Goal: Information Seeking & Learning: Learn about a topic

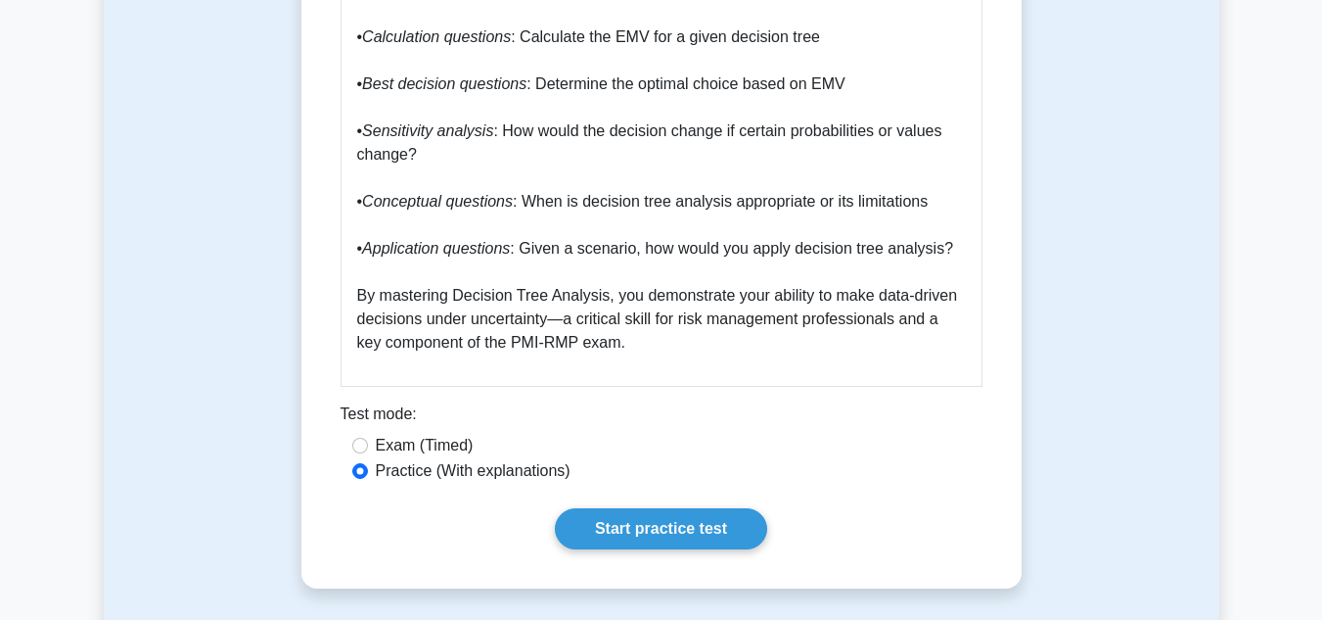
scroll to position [4013, 0]
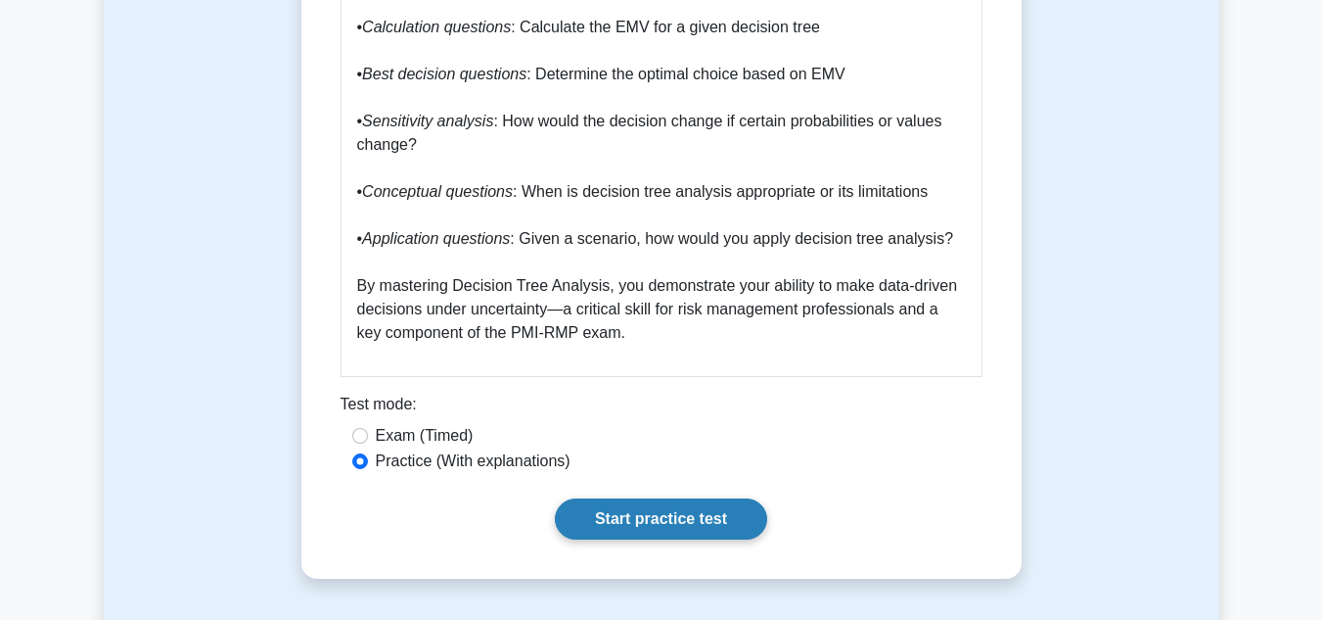
click at [669, 498] on link "Start practice test" at bounding box center [661, 518] width 212 height 41
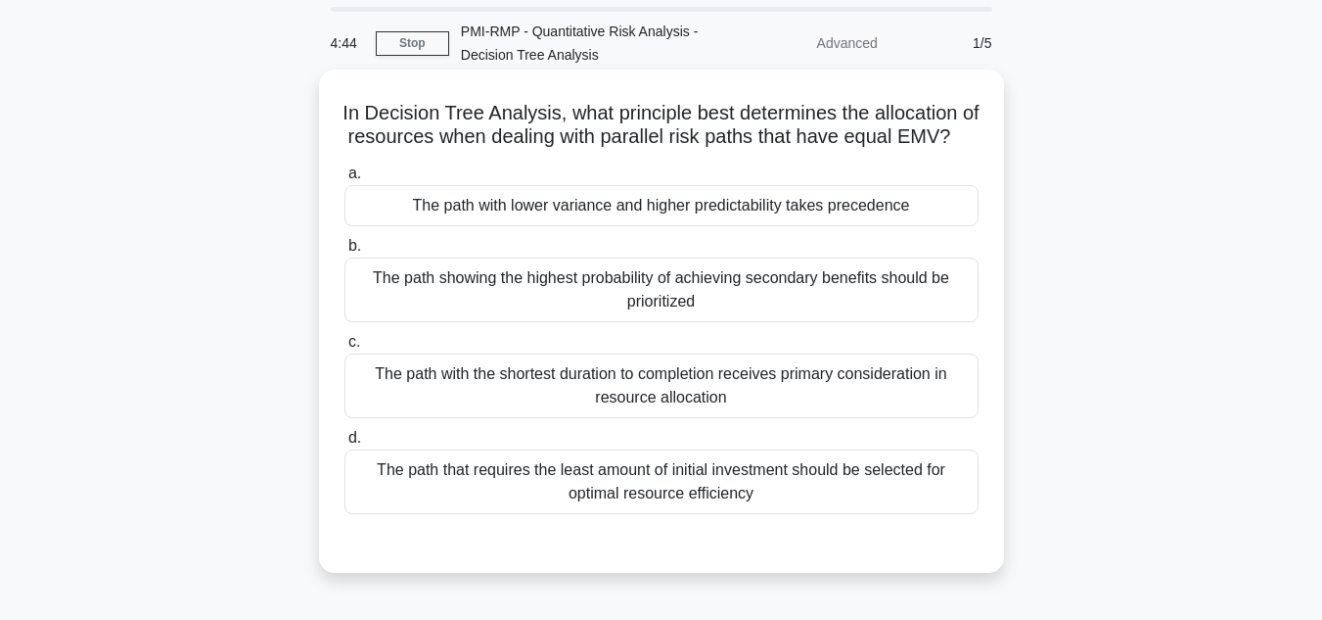
scroll to position [98, 0]
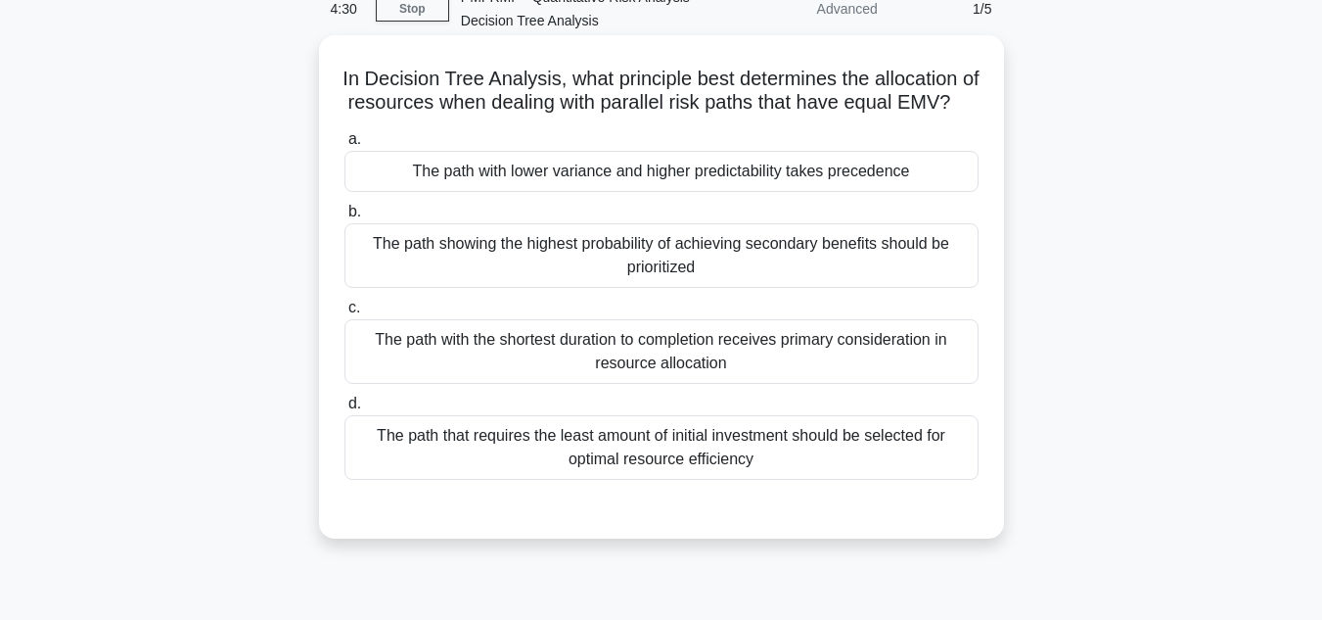
click at [691, 288] on div "The path showing the highest probability of achieving secondary benefits should…" at bounding box center [662, 255] width 634 height 65
click at [345, 218] on input "b. The path showing the highest probability of achieving secondary benefits sho…" at bounding box center [345, 212] width 0 height 13
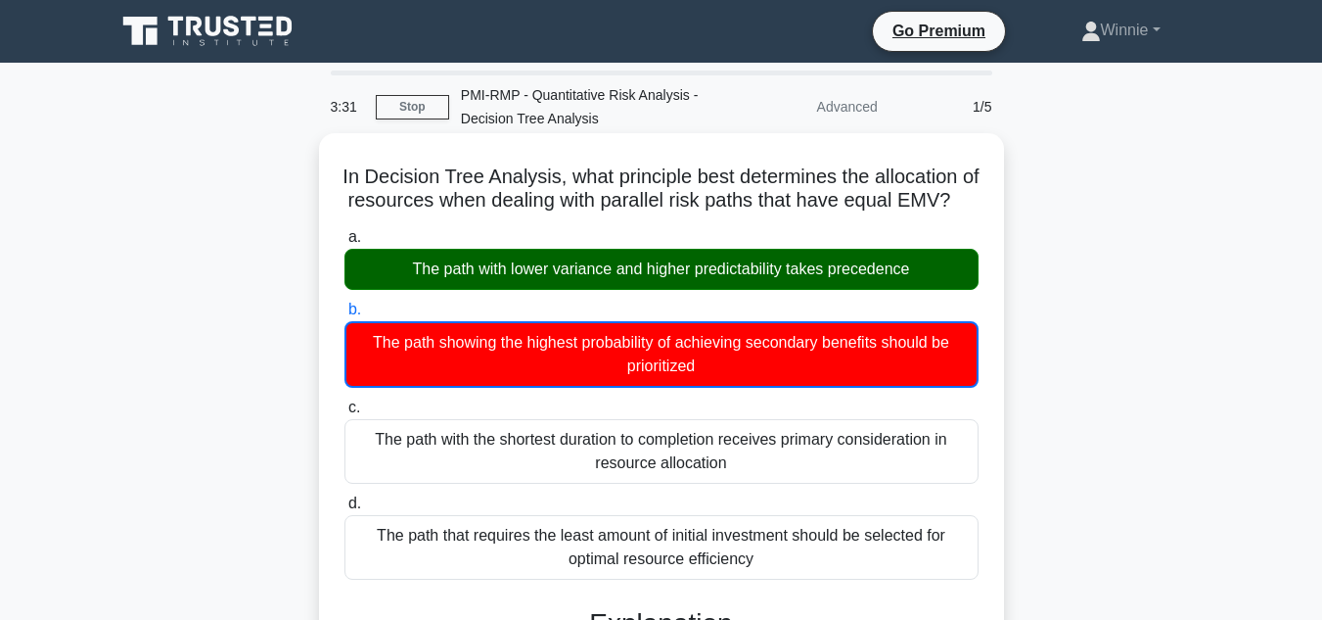
scroll to position [661, 0]
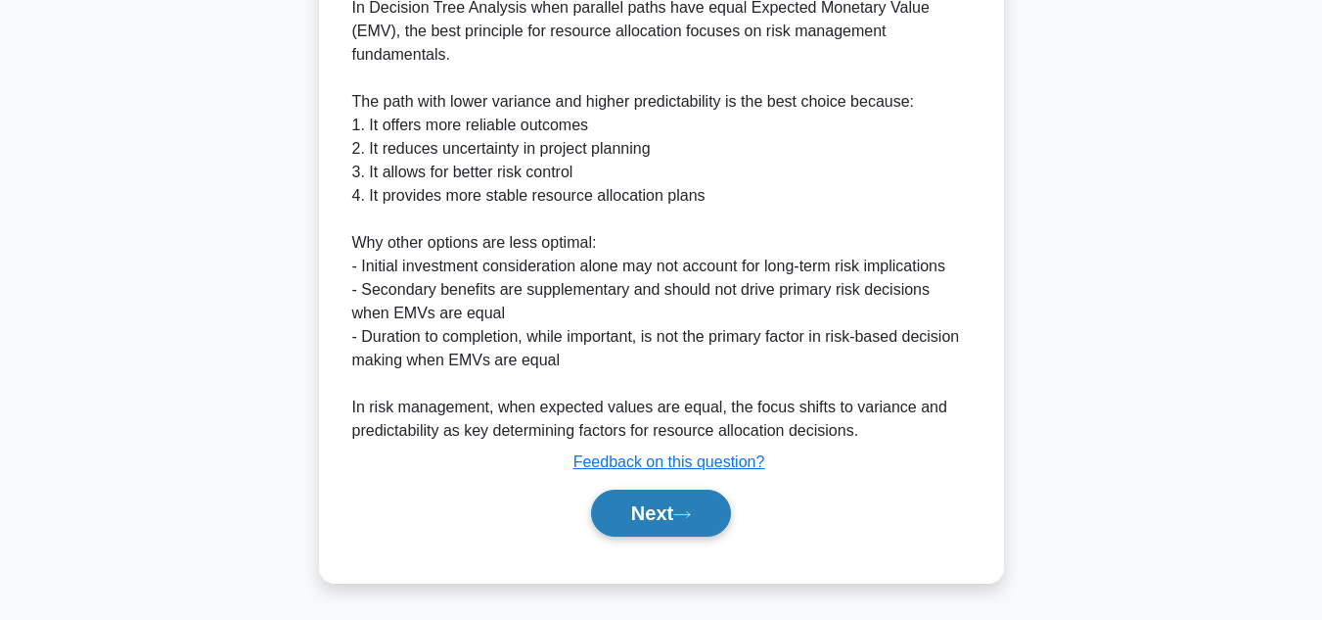
click at [671, 513] on button "Next" at bounding box center [661, 512] width 140 height 47
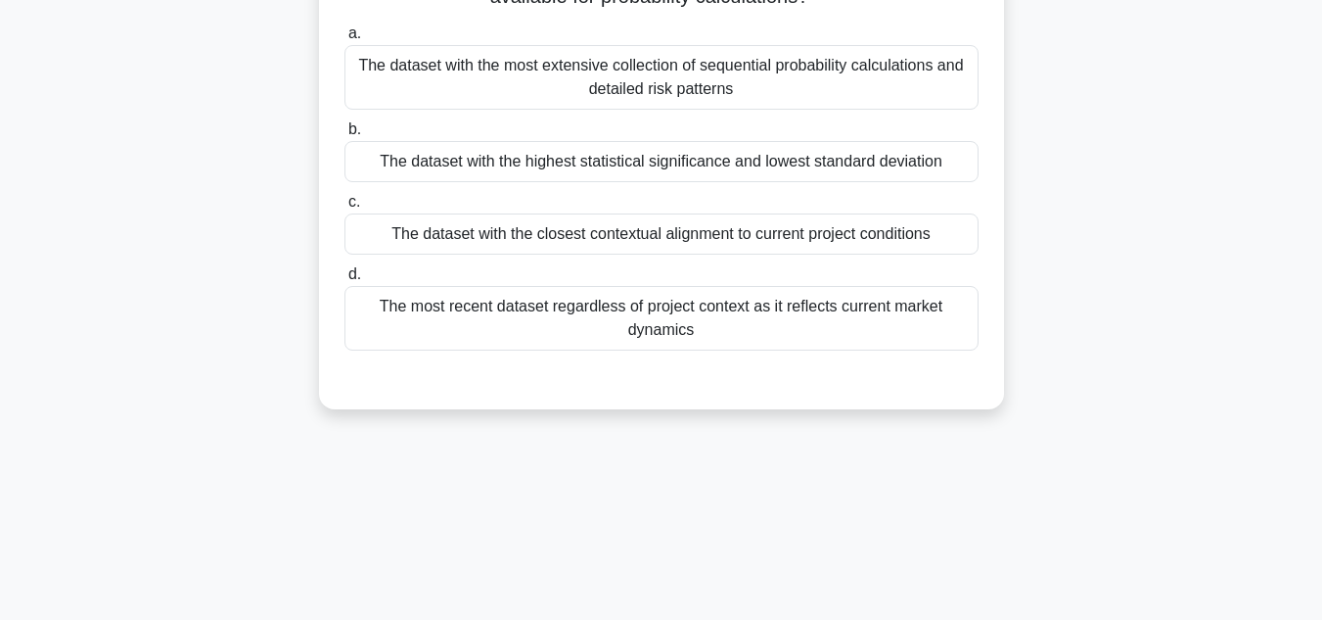
scroll to position [0, 0]
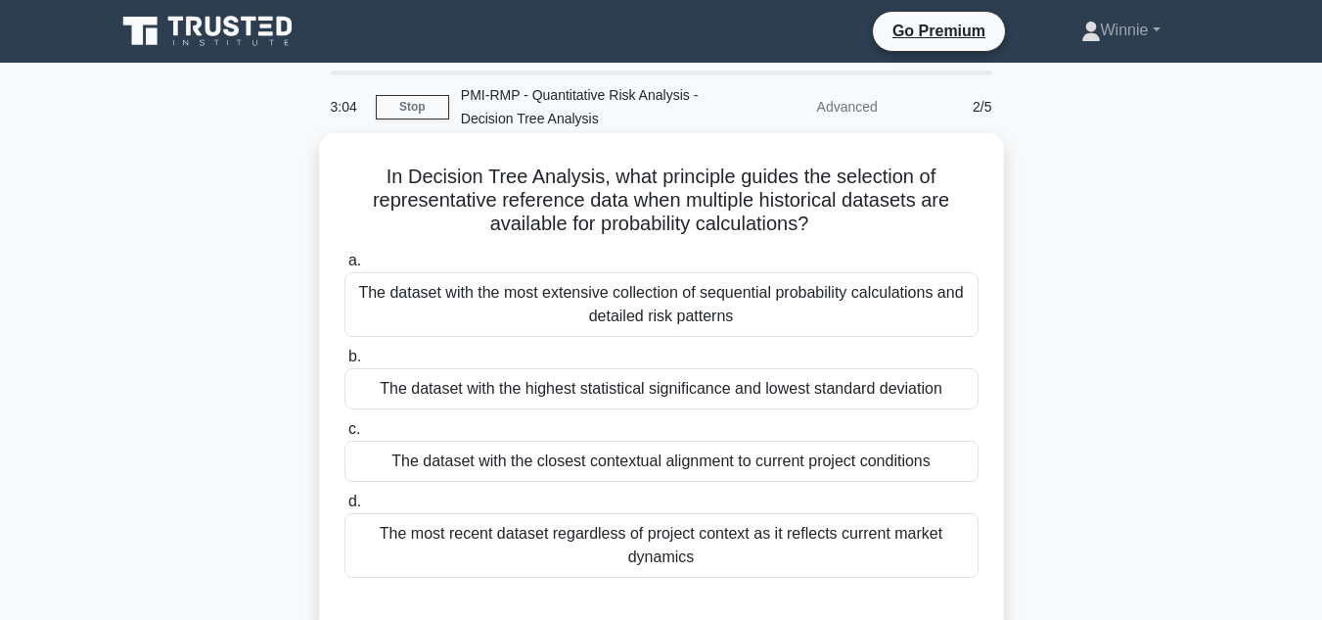
click at [879, 321] on div "The dataset with the most extensive collection of sequential probability calcul…" at bounding box center [662, 304] width 634 height 65
click at [345, 267] on input "a. The dataset with the most extensive collection of sequential probability cal…" at bounding box center [345, 261] width 0 height 13
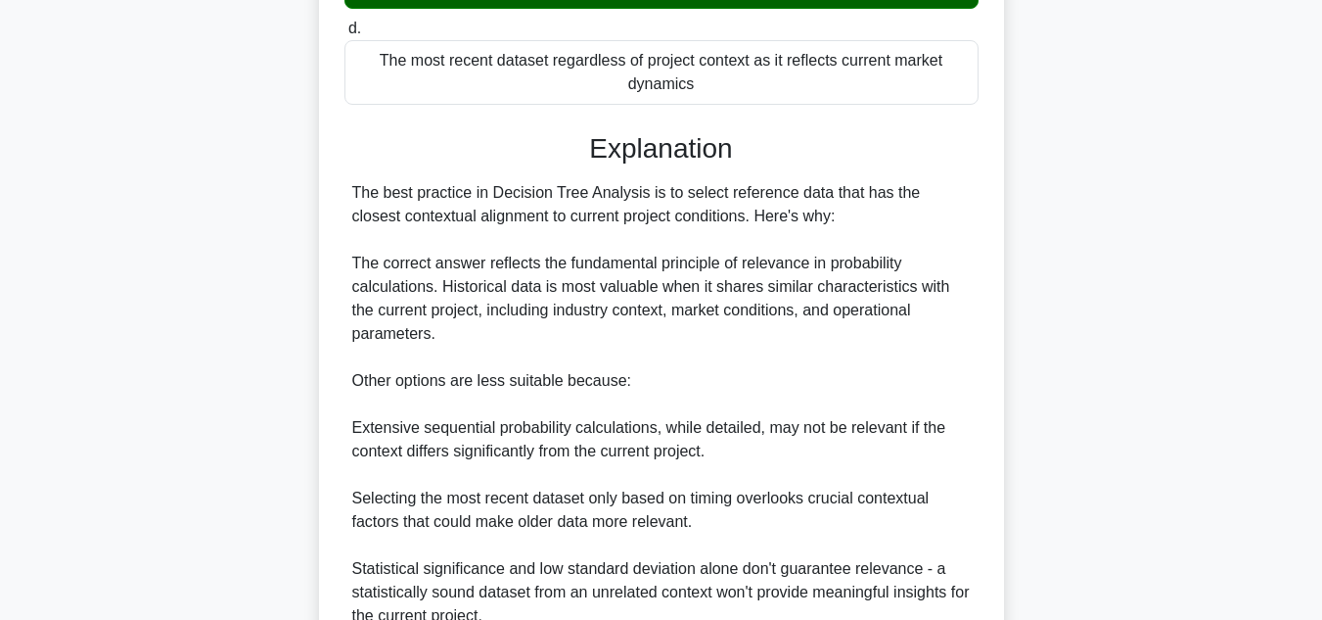
scroll to position [685, 0]
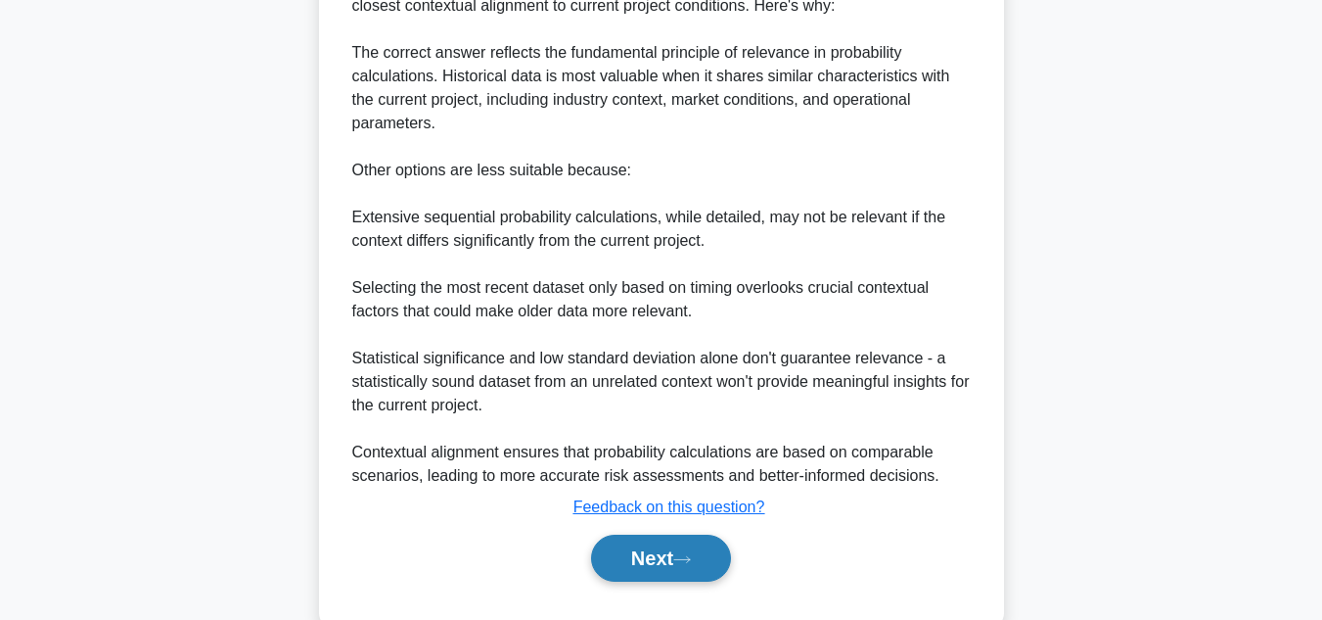
click at [647, 545] on button "Next" at bounding box center [661, 557] width 140 height 47
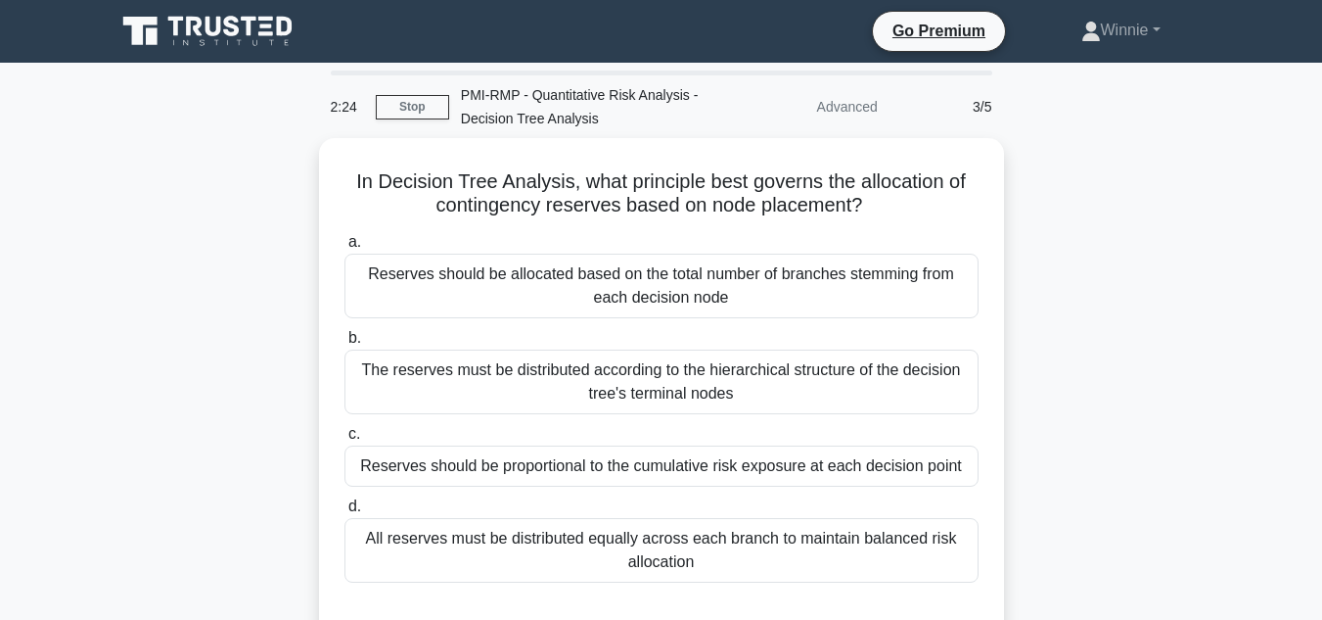
scroll to position [98, 0]
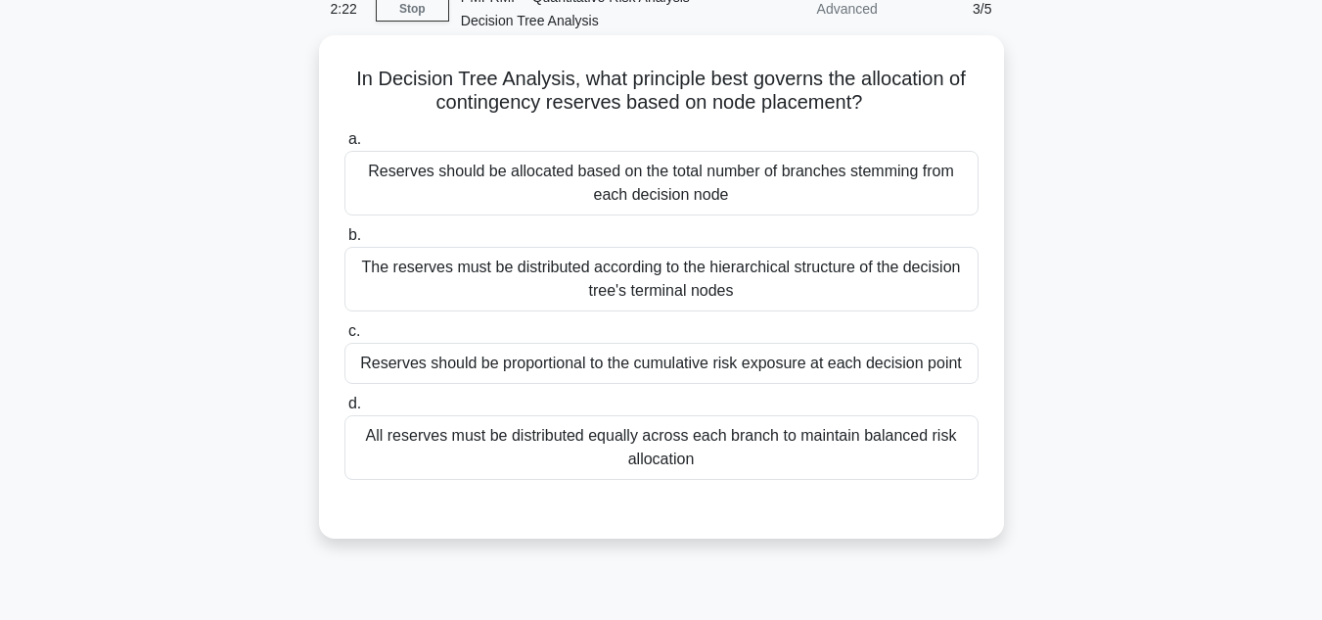
click at [882, 362] on div "Reserves should be proportional to the cumulative risk exposure at each decisio…" at bounding box center [662, 363] width 634 height 41
click at [345, 338] on input "c. Reserves should be proportional to the cumulative risk exposure at each deci…" at bounding box center [345, 331] width 0 height 13
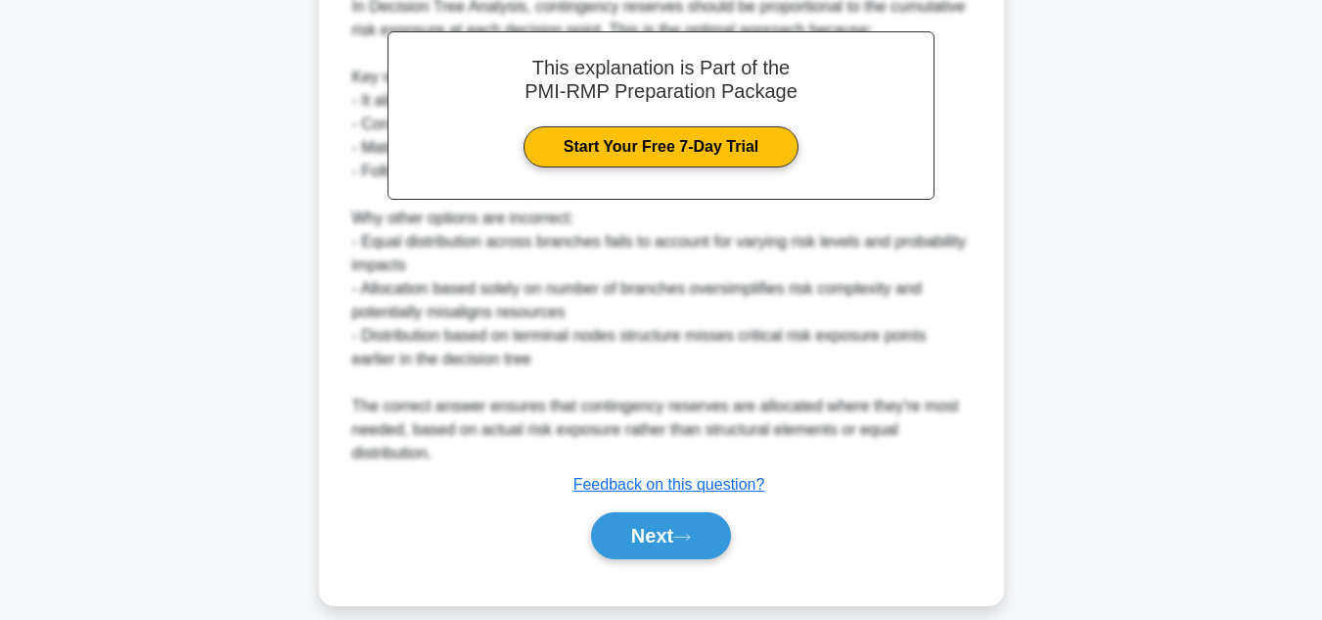
scroll to position [685, 0]
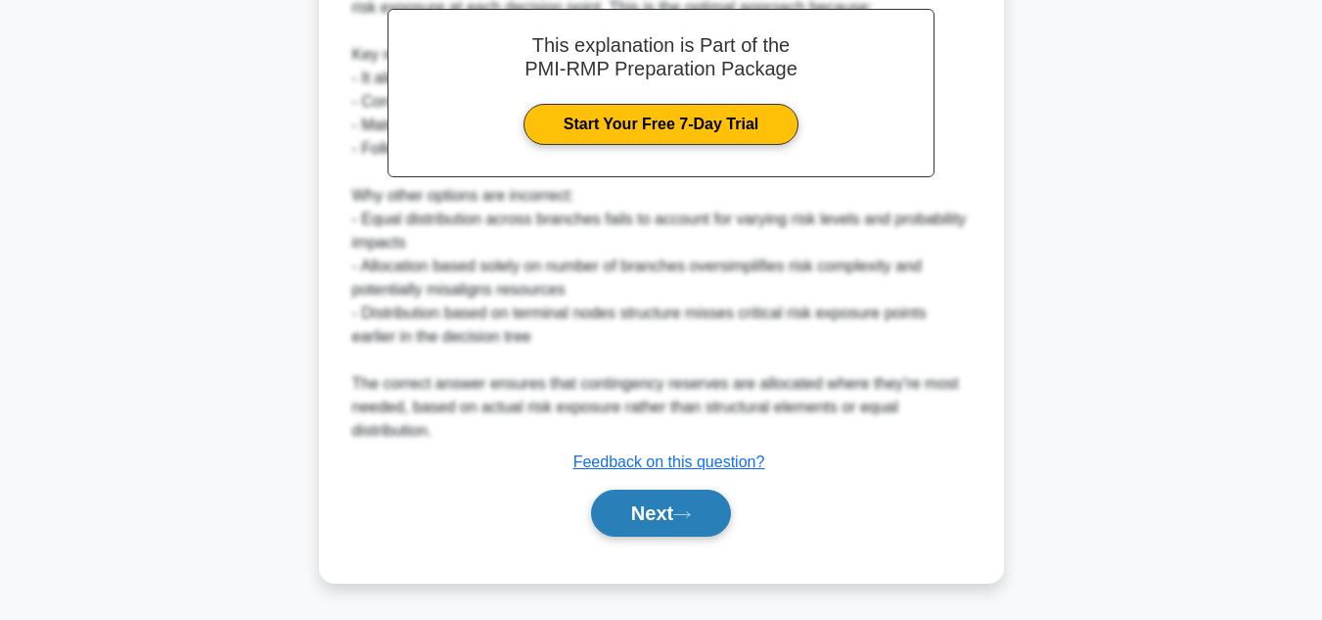
click at [710, 536] on button "Next" at bounding box center [661, 512] width 140 height 47
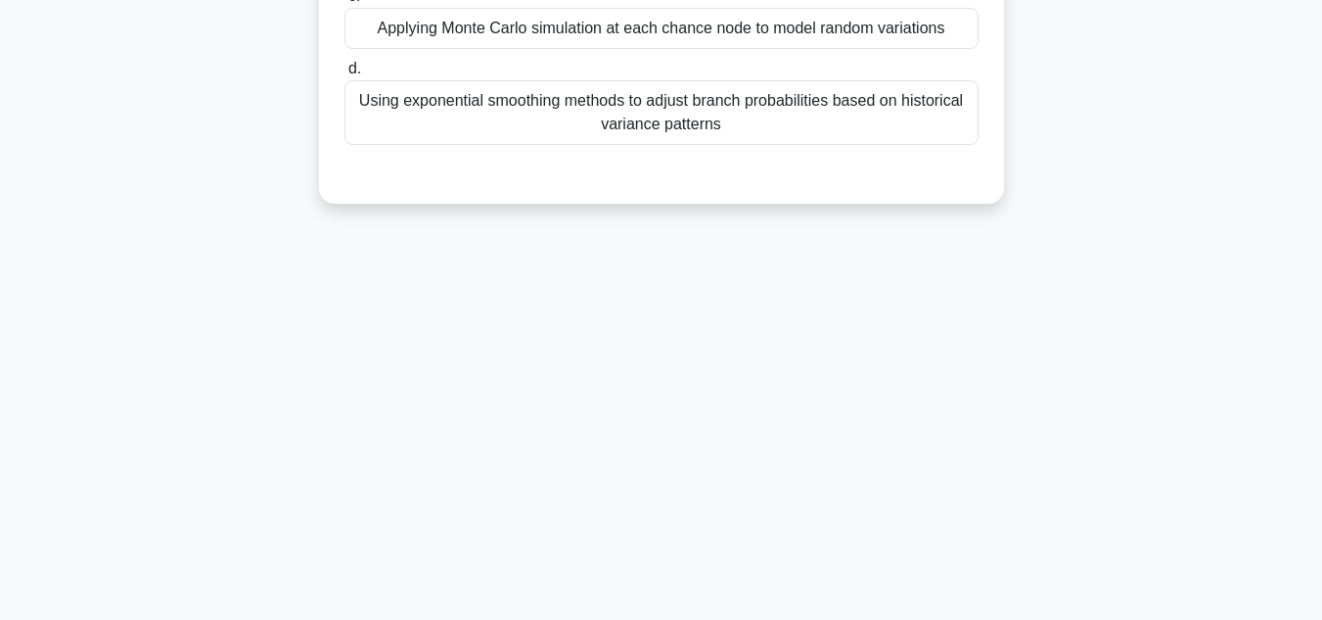
scroll to position [0, 0]
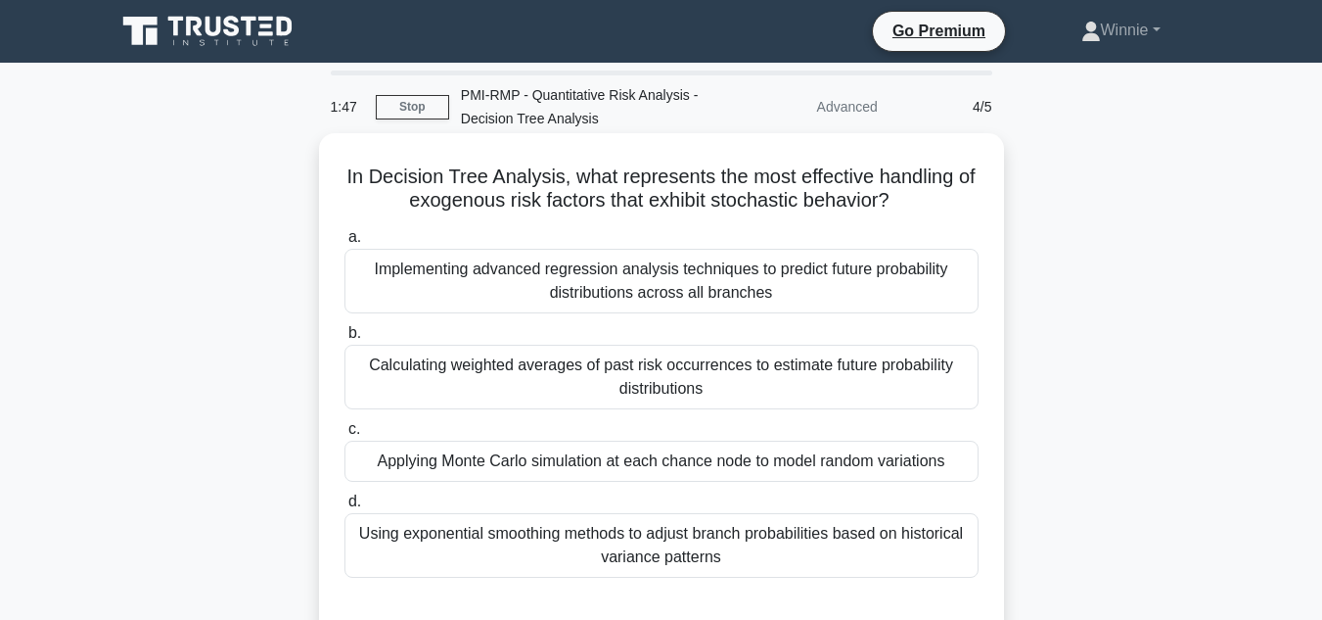
click at [894, 359] on div "Calculating weighted averages of past risk occurrences to estimate future proba…" at bounding box center [662, 377] width 634 height 65
click at [345, 340] on input "b. Calculating weighted averages of past risk occurrences to estimate future pr…" at bounding box center [345, 333] width 0 height 13
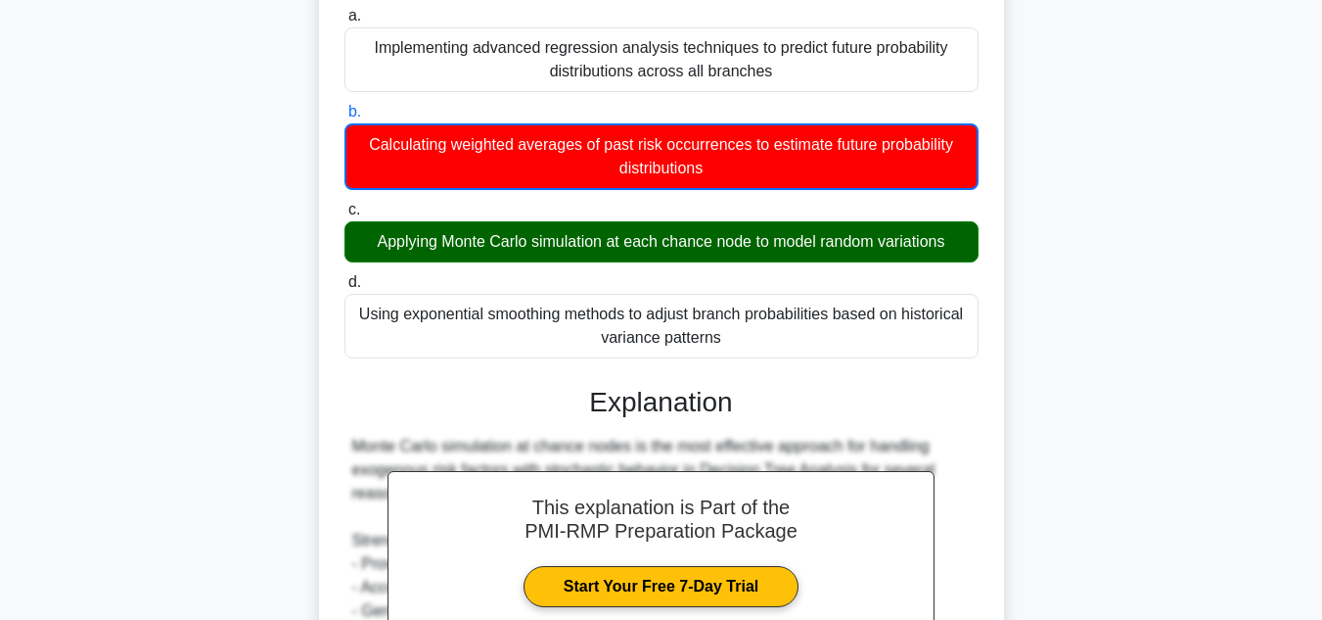
scroll to position [98, 0]
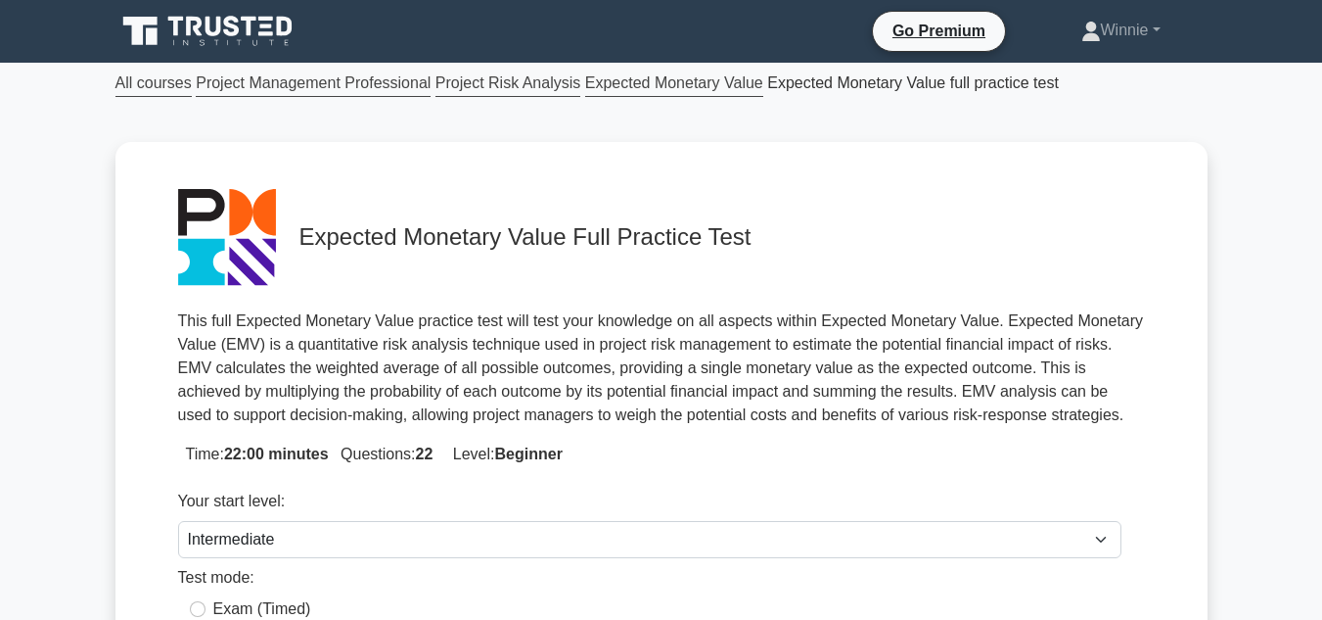
select select "intermediate"
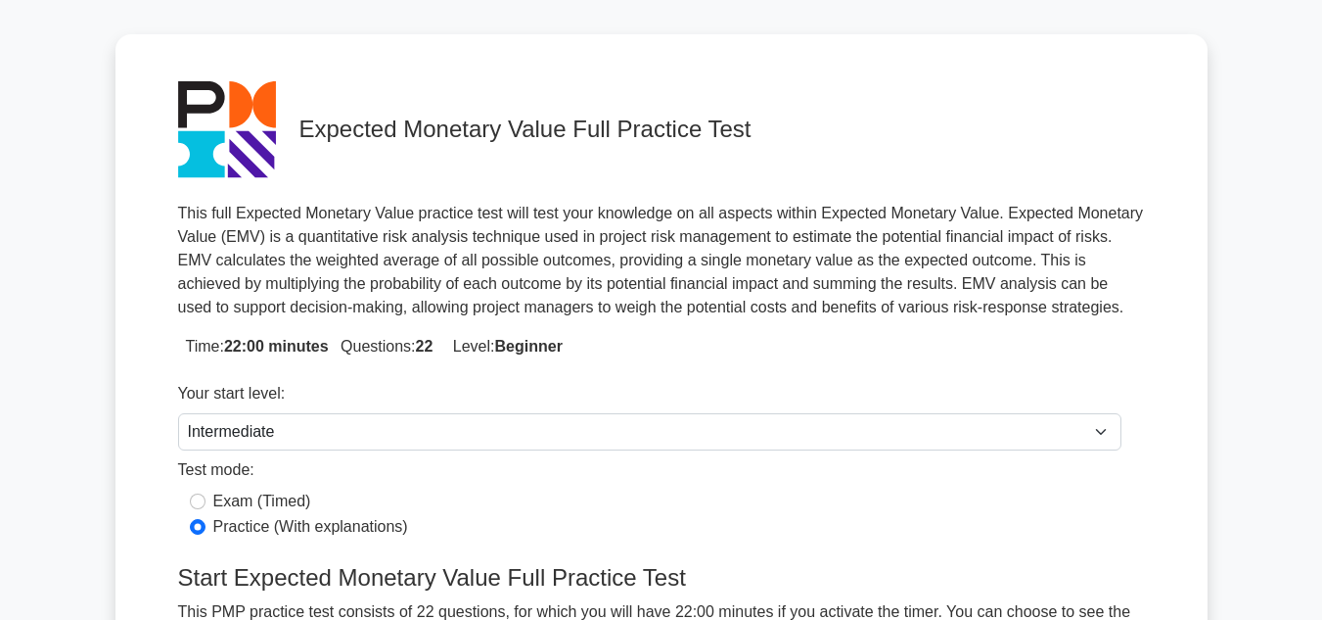
scroll to position [294, 0]
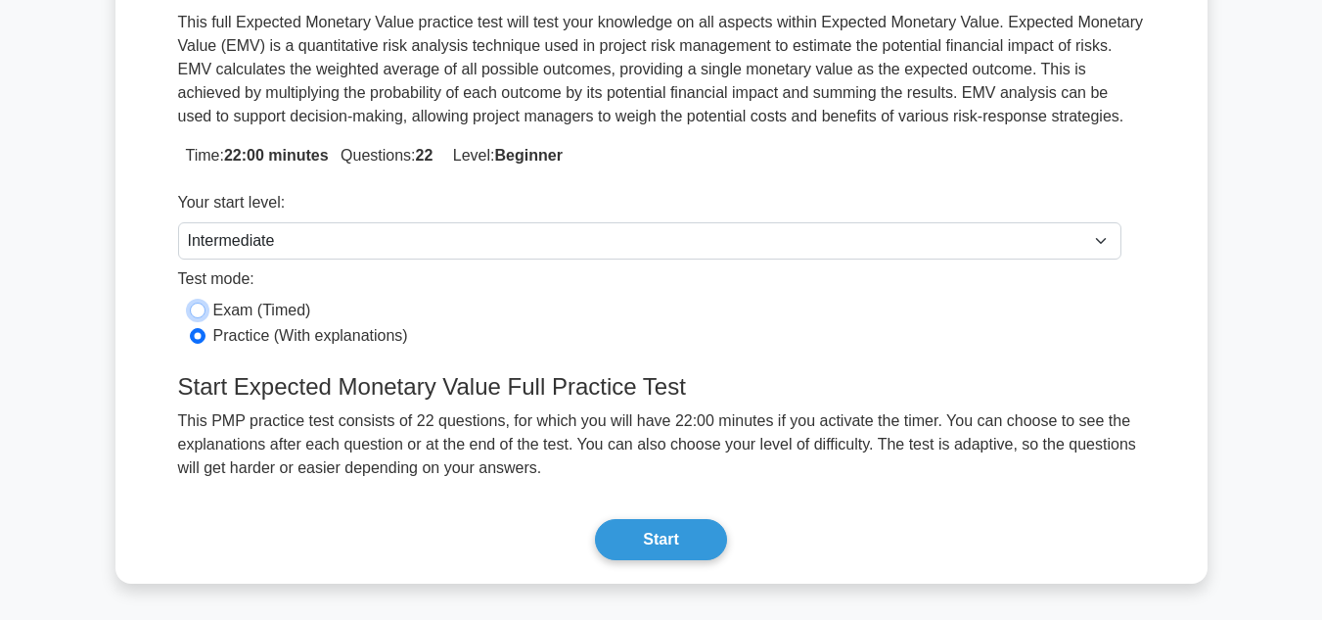
click at [201, 305] on input "Exam (Timed)" at bounding box center [198, 310] width 16 height 16
radio input "true"
click at [199, 333] on input "Practice (With explanations)" at bounding box center [198, 336] width 16 height 16
radio input "true"
click at [671, 547] on button "Start" at bounding box center [660, 539] width 131 height 41
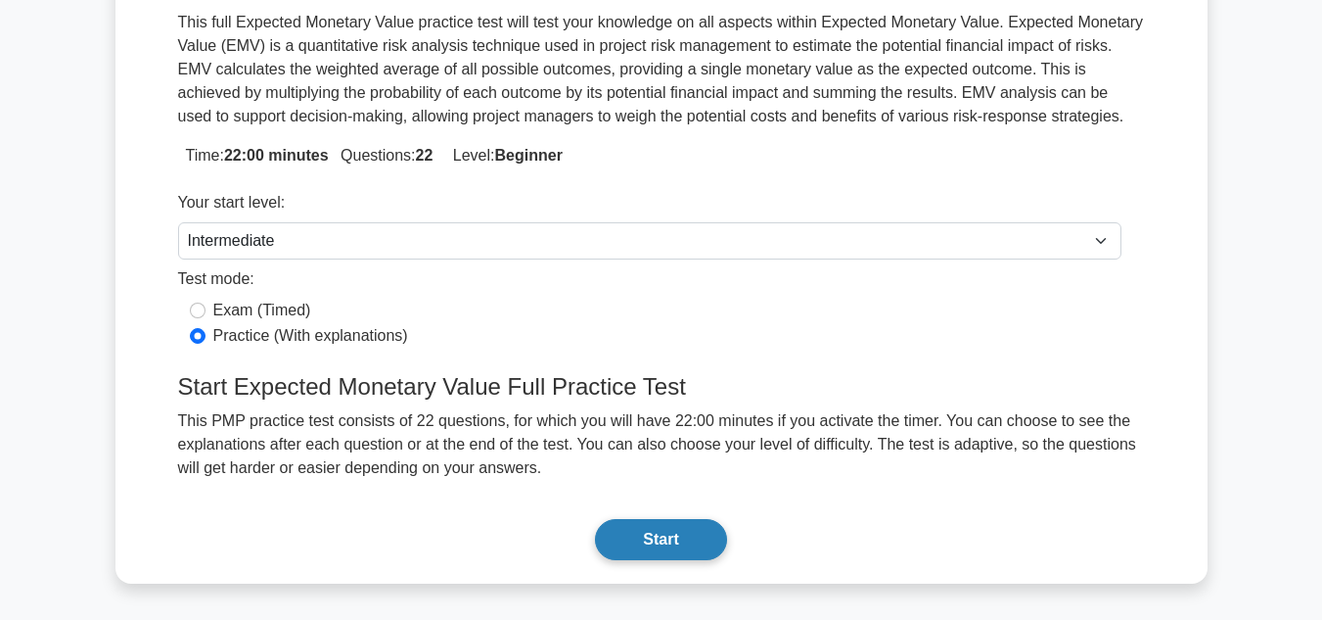
click at [682, 534] on button "Start" at bounding box center [660, 539] width 131 height 41
